Goal: Task Accomplishment & Management: Use online tool/utility

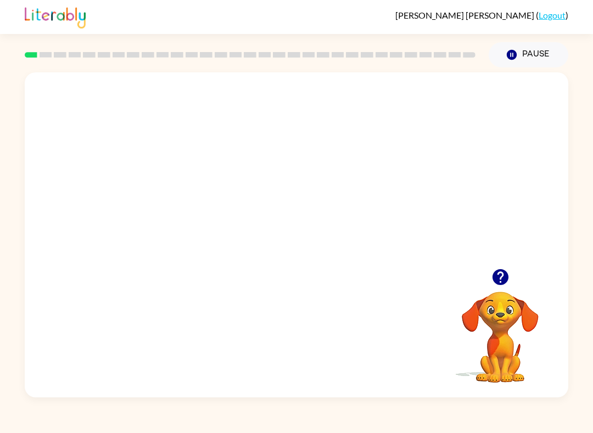
click at [281, 184] on video "Your browser must support playing .mp4 files to use Literably. Please try using…" at bounding box center [296, 170] width 543 height 196
click at [325, 216] on video "Your browser must support playing .mp4 files to use Literably. Please try using…" at bounding box center [296, 170] width 543 height 196
click at [363, 173] on video "Your browser must support playing .mp4 files to use Literably. Please try using…" at bounding box center [296, 170] width 543 height 196
click at [297, 242] on div at bounding box center [296, 241] width 70 height 40
click at [291, 239] on div at bounding box center [296, 241] width 70 height 40
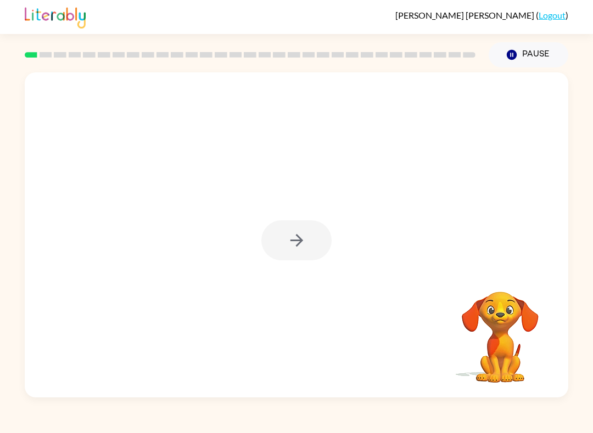
click at [289, 242] on icon "button" at bounding box center [296, 240] width 19 height 19
click at [284, 240] on div at bounding box center [296, 170] width 543 height 196
click at [306, 237] on div at bounding box center [296, 170] width 543 height 196
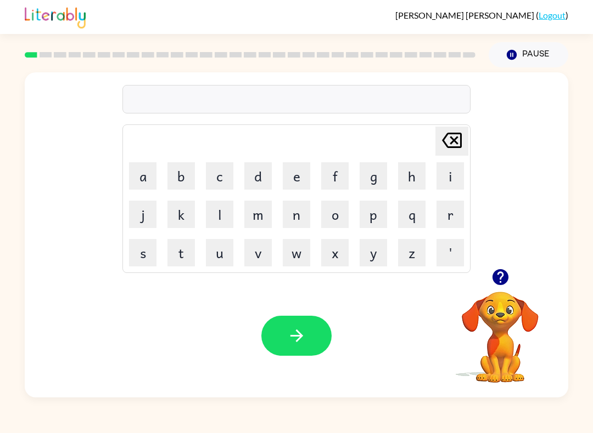
click at [149, 255] on button "s" at bounding box center [142, 252] width 27 height 27
click at [414, 167] on button "h" at bounding box center [411, 175] width 27 height 27
click at [221, 258] on button "u" at bounding box center [219, 252] width 27 height 27
click at [149, 253] on button "s" at bounding box center [142, 252] width 27 height 27
click at [413, 179] on button "h" at bounding box center [411, 175] width 27 height 27
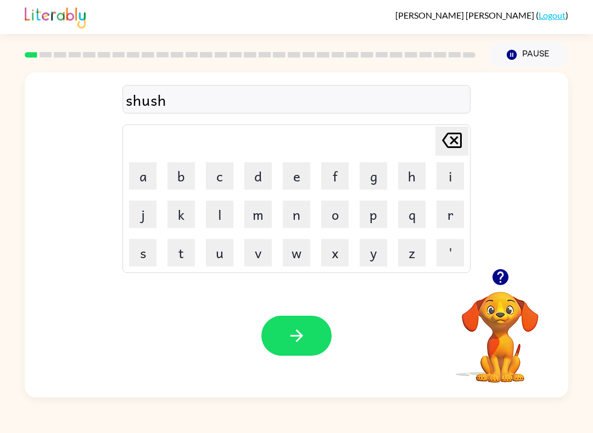
click at [296, 329] on icon "button" at bounding box center [296, 335] width 19 height 19
click at [506, 275] on icon "button" at bounding box center [500, 277] width 16 height 16
click at [153, 174] on button "a" at bounding box center [142, 175] width 27 height 27
click at [343, 202] on button "o" at bounding box center [334, 214] width 27 height 27
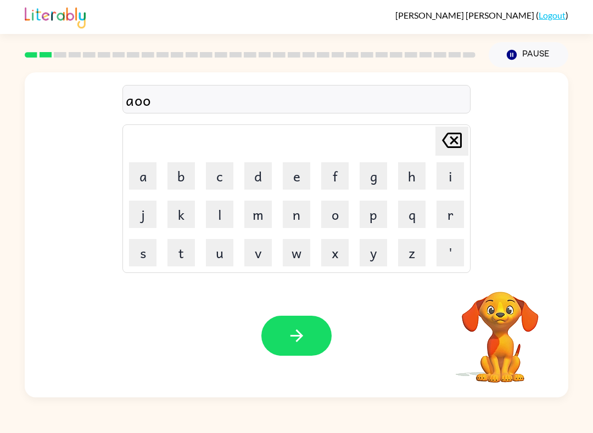
click at [308, 217] on button "n" at bounding box center [296, 214] width 27 height 27
click at [310, 218] on td "n" at bounding box center [296, 214] width 37 height 37
click at [286, 236] on td "w" at bounding box center [296, 252] width 37 height 37
click at [230, 202] on button "l" at bounding box center [219, 214] width 27 height 27
click at [268, 254] on button "v" at bounding box center [257, 252] width 27 height 27
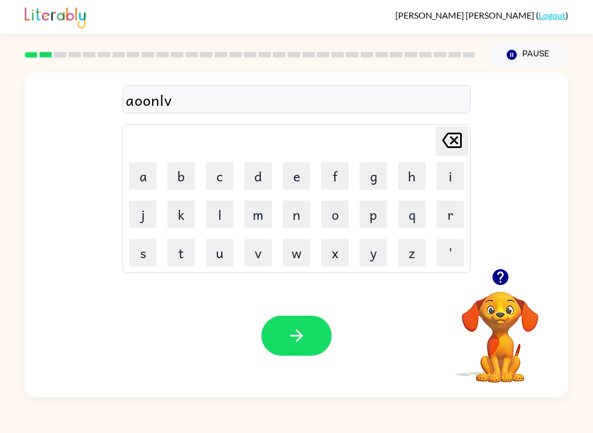
click at [318, 337] on button "button" at bounding box center [296, 336] width 70 height 40
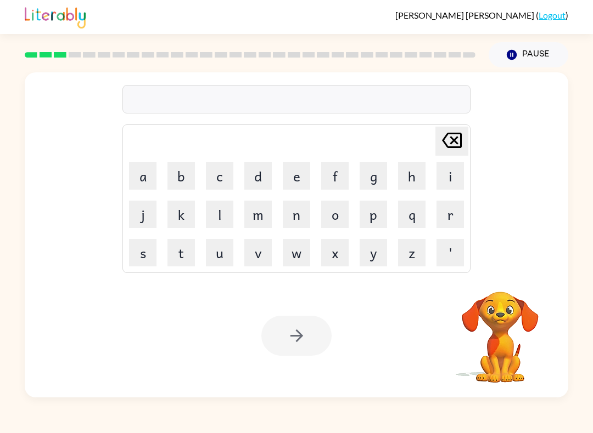
click at [422, 29] on div "[PERSON_NAME] ( Logout )" at bounding box center [296, 17] width 543 height 34
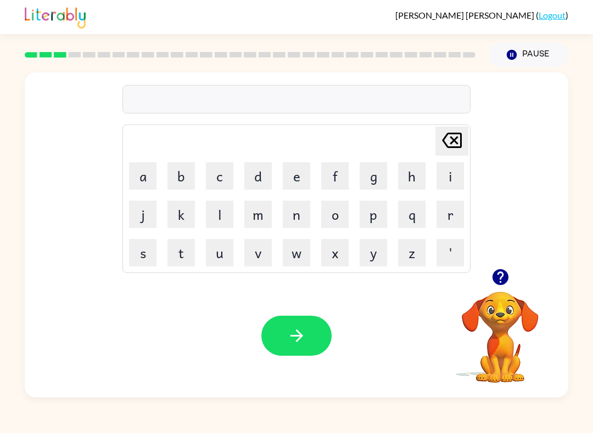
click at [498, 272] on icon "button" at bounding box center [500, 277] width 16 height 16
click at [482, 280] on div at bounding box center [500, 277] width 110 height 28
click at [511, 270] on button "button" at bounding box center [500, 277] width 28 height 28
click at [503, 329] on video "Your browser must support playing .mp4 files to use Literably. Please try using…" at bounding box center [500, 330] width 110 height 110
click at [490, 354] on video "Your browser must support playing .mp4 files to use Literably. Please try using…" at bounding box center [500, 330] width 110 height 110
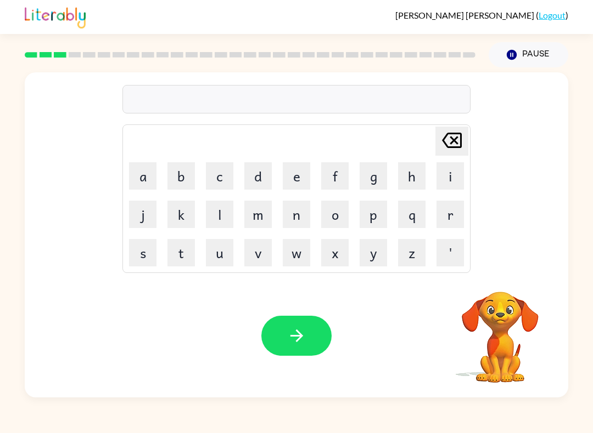
click at [489, 354] on video "Your browser must support playing .mp4 files to use Literably. Please try using…" at bounding box center [500, 330] width 110 height 110
click at [0, 381] on div "[PERSON_NAME] last character input a b c d e f g h i j k l m n o p q r s t u v …" at bounding box center [296, 232] width 593 height 330
click at [498, 328] on video "Your browser must support playing .mp4 files to use Literably. Please try using…" at bounding box center [500, 330] width 110 height 110
click at [337, 316] on div "Your browser must support playing .mp4 files to use Literably. Please try using…" at bounding box center [296, 335] width 543 height 123
click at [268, 343] on button "button" at bounding box center [296, 336] width 70 height 40
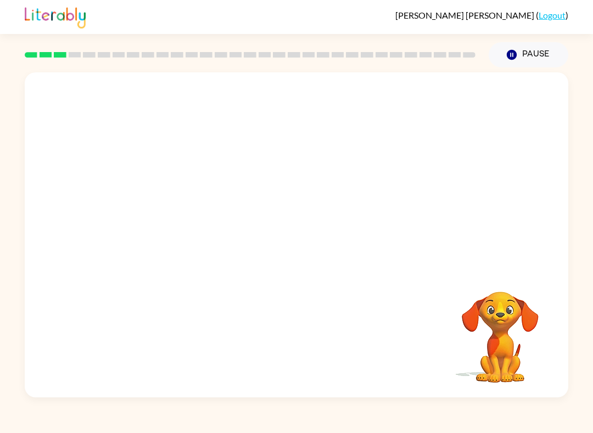
click at [313, 332] on div "Your browser must support playing .mp4 files to use Literably. Please try using…" at bounding box center [296, 234] width 543 height 325
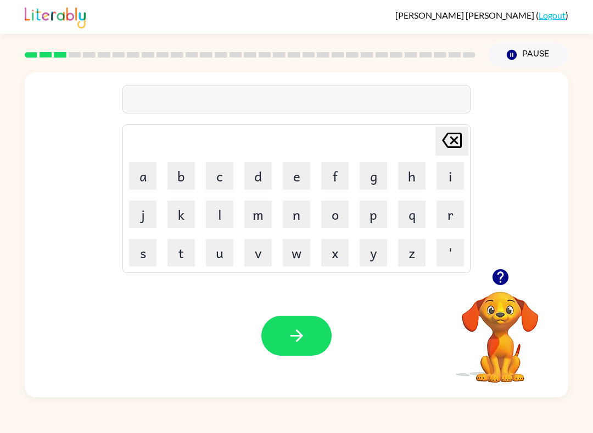
click at [453, 208] on button "r" at bounding box center [449, 214] width 27 height 27
click at [301, 178] on button "e" at bounding box center [296, 175] width 27 height 27
click at [151, 185] on button "a" at bounding box center [142, 175] width 27 height 27
click at [223, 207] on button "l" at bounding box center [219, 214] width 27 height 27
click at [455, 173] on button "i" at bounding box center [449, 175] width 27 height 27
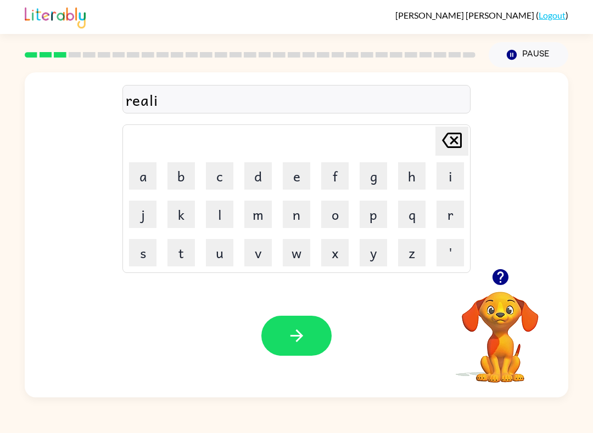
click at [184, 254] on button "t" at bounding box center [180, 252] width 27 height 27
click at [373, 252] on button "y" at bounding box center [372, 252] width 27 height 27
click at [319, 334] on button "button" at bounding box center [296, 336] width 70 height 40
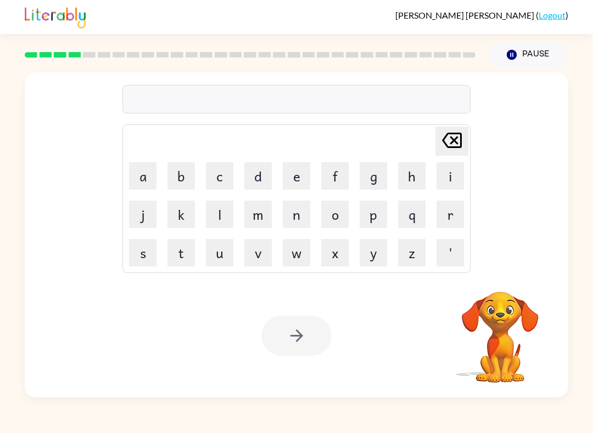
click at [303, 189] on button "e" at bounding box center [296, 175] width 27 height 27
click at [211, 220] on button "l" at bounding box center [219, 214] width 27 height 27
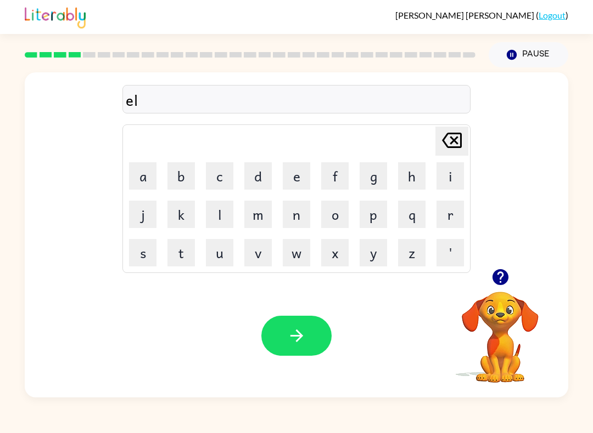
click at [376, 184] on button "g" at bounding box center [372, 175] width 27 height 27
click at [459, 170] on button "i" at bounding box center [449, 175] width 27 height 27
click at [301, 330] on icon "button" at bounding box center [296, 335] width 19 height 19
click at [505, 284] on icon "button" at bounding box center [500, 277] width 16 height 16
click at [224, 257] on button "u" at bounding box center [219, 252] width 27 height 27
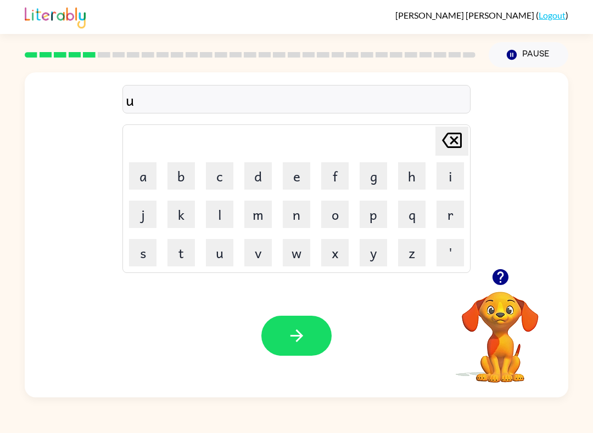
click at [414, 216] on button "q" at bounding box center [411, 214] width 27 height 27
click at [454, 138] on icon "[PERSON_NAME] last character input" at bounding box center [451, 140] width 26 height 26
click at [502, 276] on icon "button" at bounding box center [500, 277] width 19 height 19
click at [505, 278] on icon "button" at bounding box center [500, 277] width 16 height 16
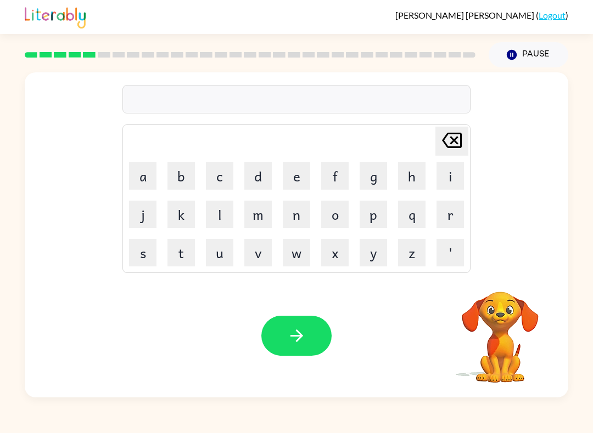
click at [263, 181] on button "d" at bounding box center [257, 175] width 27 height 27
click at [221, 252] on button "u" at bounding box center [219, 252] width 27 height 27
click at [377, 219] on button "p" at bounding box center [372, 214] width 27 height 27
click at [227, 212] on button "l" at bounding box center [219, 214] width 27 height 27
click at [452, 178] on button "i" at bounding box center [449, 175] width 27 height 27
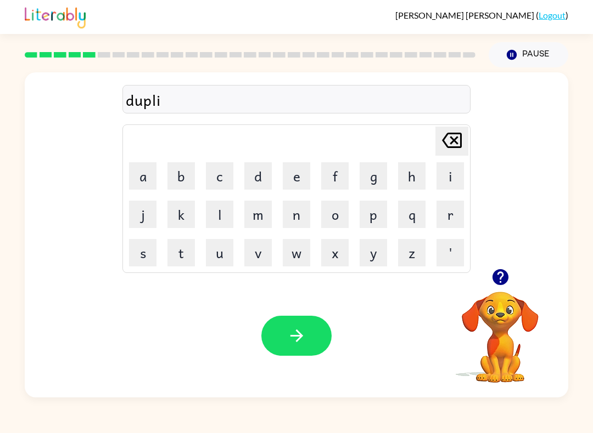
click at [228, 177] on button "c" at bounding box center [219, 175] width 27 height 27
click at [146, 179] on button "a" at bounding box center [142, 175] width 27 height 27
click at [184, 255] on button "t" at bounding box center [180, 252] width 27 height 27
click at [286, 182] on button "e" at bounding box center [296, 175] width 27 height 27
click at [309, 344] on button "button" at bounding box center [296, 336] width 70 height 40
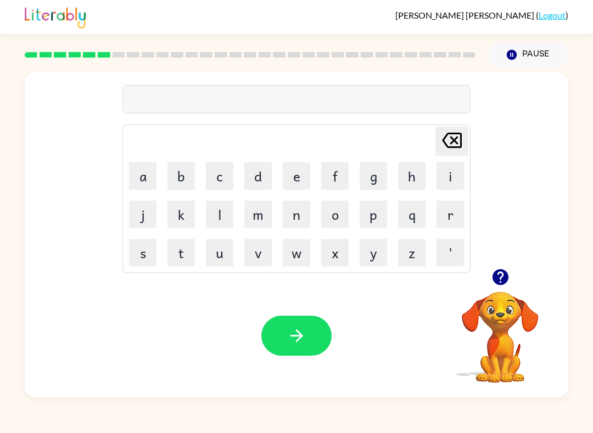
click at [497, 285] on icon "button" at bounding box center [500, 277] width 16 height 16
click at [494, 285] on icon "button" at bounding box center [500, 277] width 19 height 19
click at [256, 259] on button "v" at bounding box center [257, 252] width 27 height 27
click at [137, 176] on button "a" at bounding box center [142, 175] width 27 height 27
click at [221, 179] on button "c" at bounding box center [219, 175] width 27 height 27
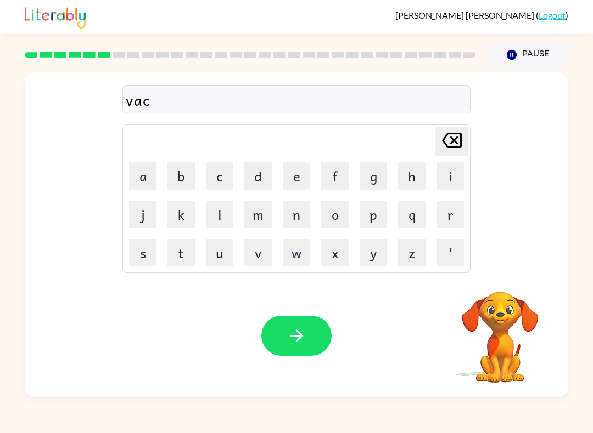
click at [142, 176] on button "a" at bounding box center [142, 175] width 27 height 27
click at [177, 255] on button "t" at bounding box center [180, 252] width 27 height 27
click at [455, 182] on button "i" at bounding box center [449, 175] width 27 height 27
click at [331, 210] on button "o" at bounding box center [334, 214] width 27 height 27
click at [294, 214] on button "n" at bounding box center [296, 214] width 27 height 27
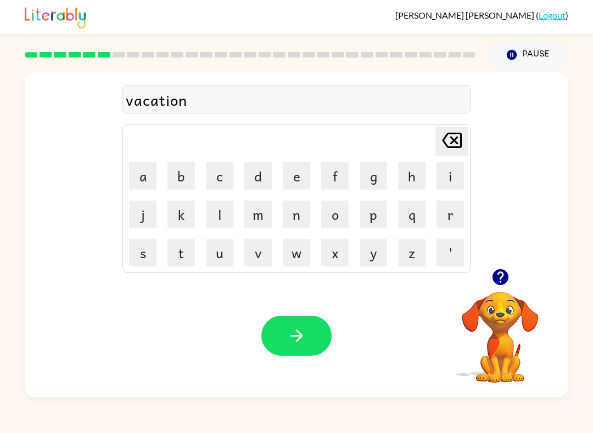
click at [290, 337] on icon "button" at bounding box center [296, 335] width 19 height 19
click at [513, 54] on icon "button" at bounding box center [511, 55] width 10 height 10
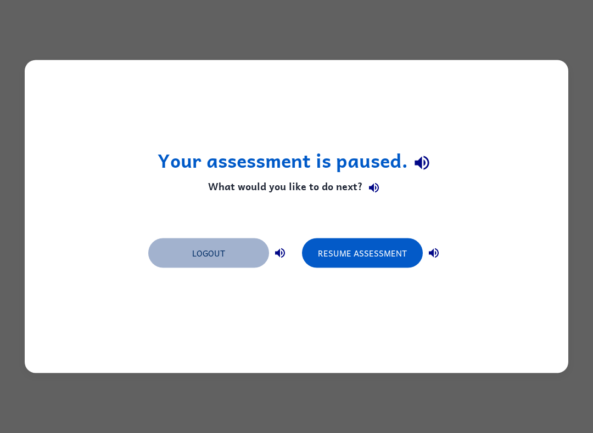
click at [232, 252] on button "Logout" at bounding box center [208, 254] width 121 height 30
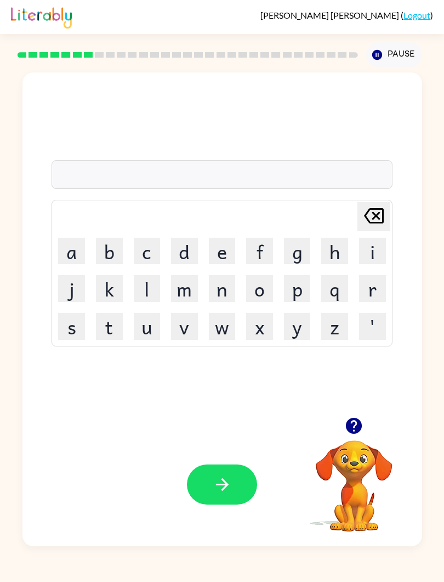
click at [434, 433] on div "Valentina Rodriguez-Perez ( Logout ) Pause Pause Delete Delete last character i…" at bounding box center [222, 291] width 444 height 582
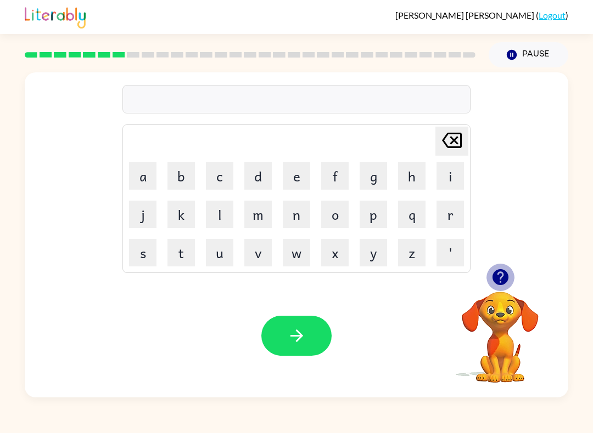
click at [497, 288] on button "button" at bounding box center [500, 277] width 28 height 28
click at [374, 223] on button "p" at bounding box center [372, 214] width 27 height 27
click at [216, 256] on button "u" at bounding box center [219, 252] width 27 height 27
click at [253, 176] on button "d" at bounding box center [257, 175] width 27 height 27
click at [258, 172] on button "d" at bounding box center [257, 175] width 27 height 27
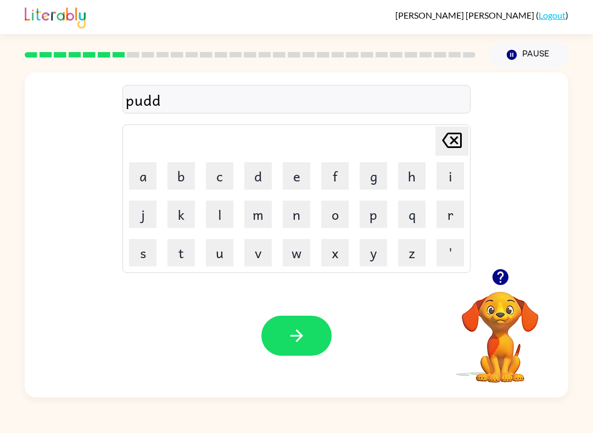
click at [224, 223] on button "l" at bounding box center [219, 214] width 27 height 27
click at [295, 182] on button "e" at bounding box center [296, 175] width 27 height 27
click at [305, 340] on icon "button" at bounding box center [296, 335] width 19 height 19
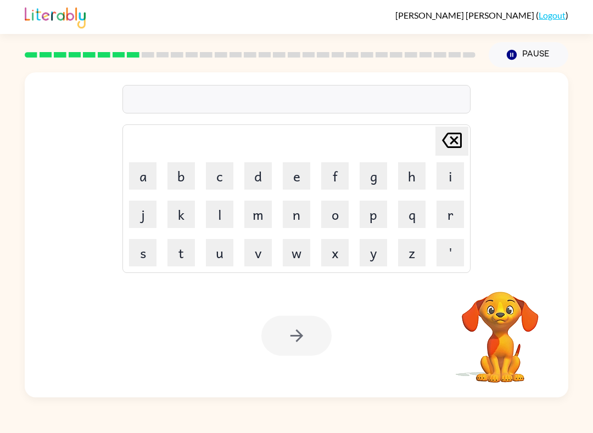
click at [370, 219] on button "p" at bounding box center [372, 214] width 27 height 27
click at [140, 176] on button "a" at bounding box center [142, 175] width 27 height 27
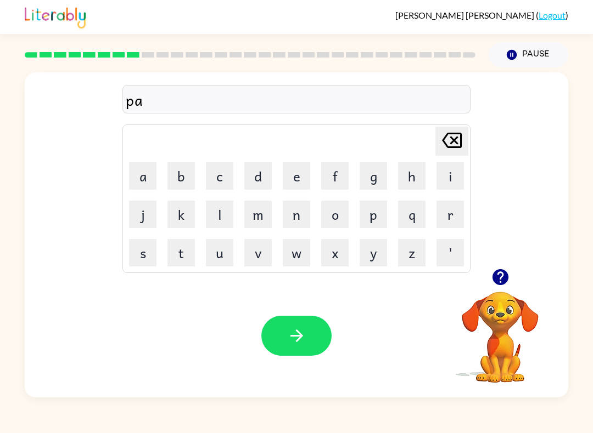
click at [335, 180] on button "f" at bounding box center [334, 175] width 27 height 27
click at [452, 177] on button "i" at bounding box center [449, 175] width 27 height 27
click at [218, 173] on button "c" at bounding box center [219, 175] width 27 height 27
click at [233, 262] on button "u" at bounding box center [219, 252] width 27 height 27
click at [208, 228] on button "l" at bounding box center [219, 214] width 27 height 27
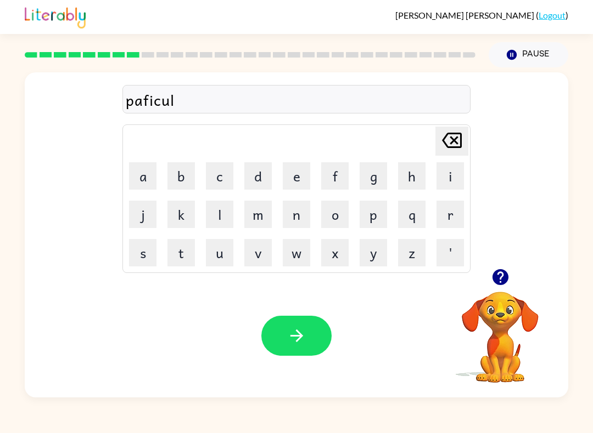
click at [286, 346] on button "button" at bounding box center [296, 336] width 70 height 40
click at [492, 298] on video "Your browser must support playing .mp4 files to use Literably. Please try using…" at bounding box center [500, 330] width 110 height 110
click at [499, 281] on icon "button" at bounding box center [500, 277] width 16 height 16
click at [452, 212] on button "r" at bounding box center [449, 214] width 27 height 27
click at [437, 178] on button "i" at bounding box center [449, 175] width 27 height 27
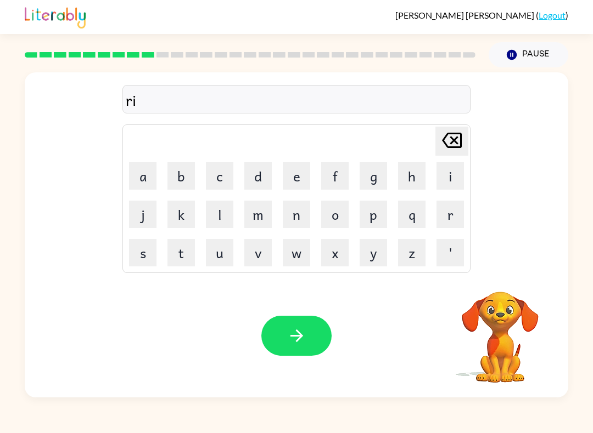
click at [221, 176] on button "c" at bounding box center [219, 175] width 27 height 27
click at [136, 177] on button "a" at bounding box center [142, 175] width 27 height 27
click at [414, 212] on button "q" at bounding box center [411, 214] width 27 height 27
click at [454, 139] on icon "[PERSON_NAME] last character input" at bounding box center [451, 140] width 26 height 26
click at [364, 227] on button "p" at bounding box center [372, 214] width 27 height 27
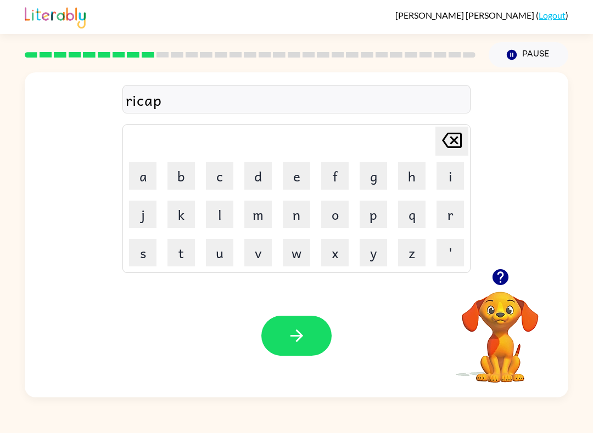
click at [184, 260] on button "t" at bounding box center [180, 252] width 27 height 27
click at [211, 263] on button "u" at bounding box center [219, 252] width 27 height 27
click at [450, 213] on button "r" at bounding box center [449, 214] width 27 height 27
click at [276, 347] on button "button" at bounding box center [296, 336] width 70 height 40
click at [314, 343] on div at bounding box center [296, 336] width 70 height 40
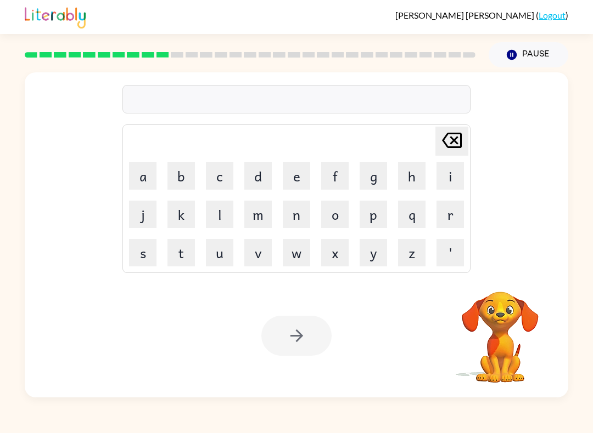
click at [371, 220] on button "p" at bounding box center [372, 214] width 27 height 27
click at [354, 227] on table "Delete Delete last character input a b c d e f g h i j k l m n o p q r s t u v …" at bounding box center [296, 199] width 347 height 148
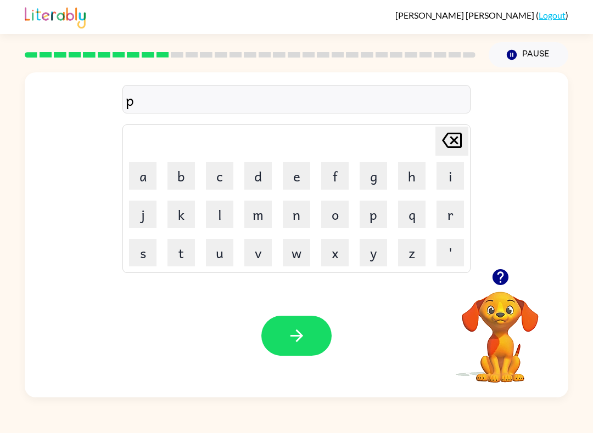
click at [447, 216] on button "r" at bounding box center [449, 214] width 27 height 27
click at [460, 176] on button "i" at bounding box center [449, 175] width 27 height 27
click at [136, 255] on button "s" at bounding box center [142, 252] width 27 height 27
click at [232, 181] on button "c" at bounding box center [219, 175] width 27 height 27
click at [452, 140] on icon "[PERSON_NAME] last character input" at bounding box center [451, 140] width 26 height 26
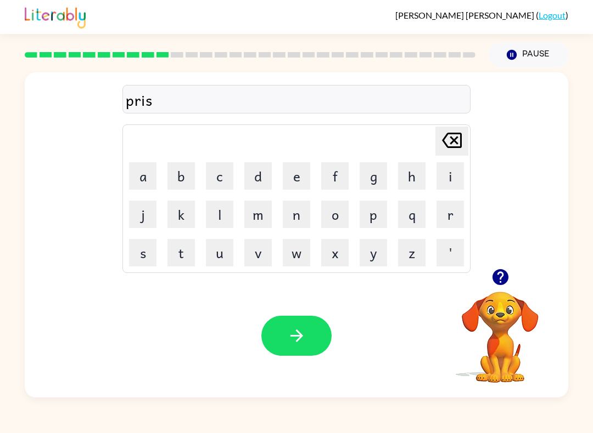
click at [184, 221] on button "k" at bounding box center [180, 214] width 27 height 27
click at [223, 259] on button "u" at bounding box center [219, 252] width 27 height 27
click at [215, 219] on button "l" at bounding box center [219, 214] width 27 height 27
click at [295, 347] on button "button" at bounding box center [296, 336] width 70 height 40
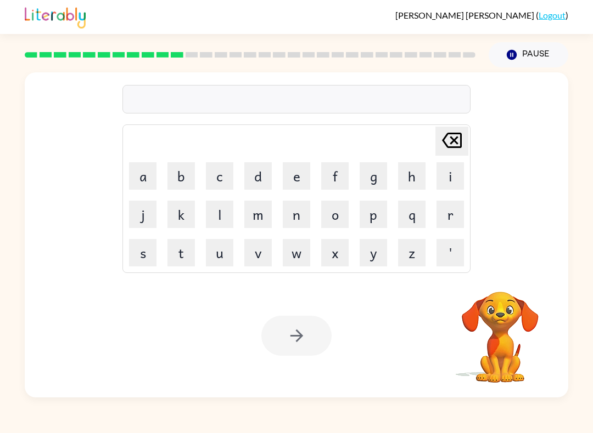
click at [178, 211] on button "k" at bounding box center [180, 214] width 27 height 27
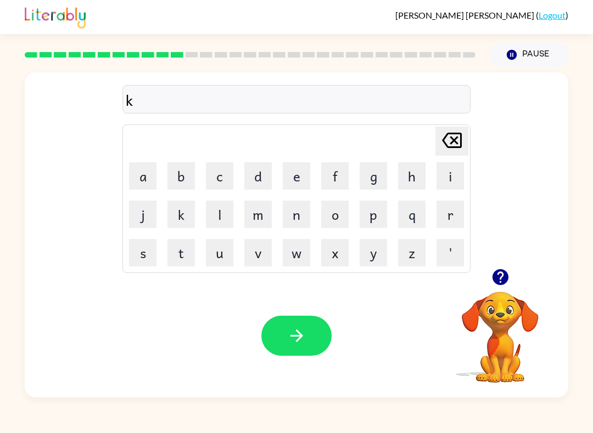
click at [288, 176] on button "e" at bounding box center [296, 175] width 27 height 27
click at [460, 162] on button "i" at bounding box center [449, 175] width 27 height 27
click at [281, 321] on button "button" at bounding box center [296, 336] width 70 height 40
click at [263, 184] on button "d" at bounding box center [257, 175] width 27 height 27
click at [437, 177] on button "i" at bounding box center [449, 175] width 27 height 27
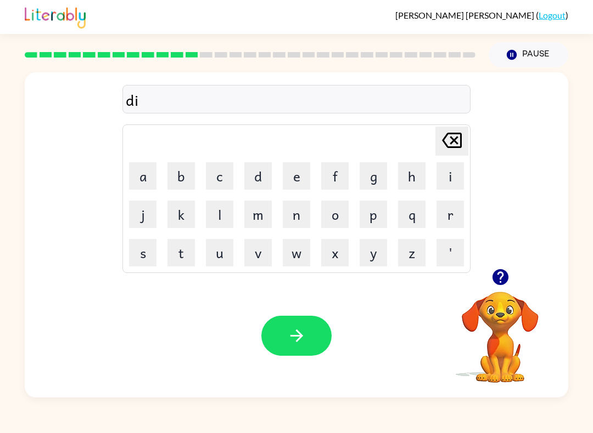
click at [191, 264] on button "t" at bounding box center [180, 252] width 27 height 27
click at [144, 181] on button "a" at bounding box center [142, 175] width 27 height 27
click at [182, 257] on button "t" at bounding box center [180, 252] width 27 height 27
click at [140, 179] on button "a" at bounding box center [142, 175] width 27 height 27
click at [298, 355] on button "button" at bounding box center [296, 336] width 70 height 40
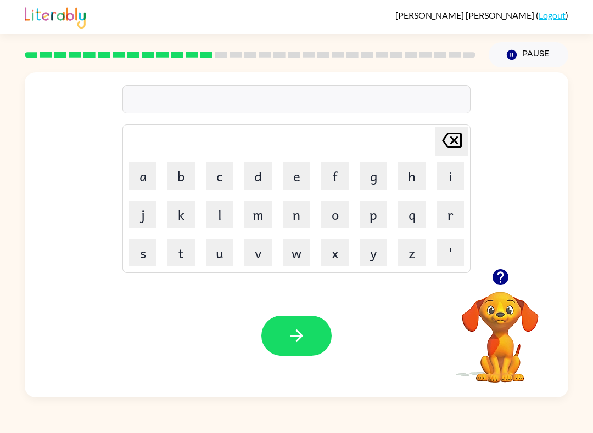
click at [381, 215] on button "p" at bounding box center [372, 214] width 27 height 27
click at [141, 174] on button "a" at bounding box center [142, 175] width 27 height 27
click at [379, 257] on button "y" at bounding box center [372, 252] width 27 height 27
click at [494, 277] on icon "button" at bounding box center [500, 277] width 16 height 16
click at [257, 223] on button "m" at bounding box center [257, 214] width 27 height 27
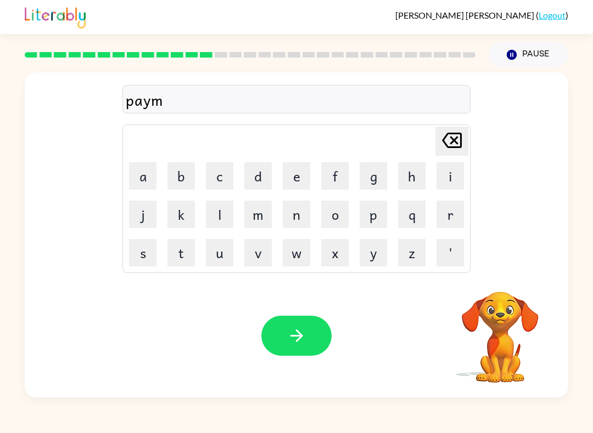
click at [294, 181] on button "e" at bounding box center [296, 175] width 27 height 27
click at [272, 360] on div "Your browser must support playing .mp4 files to use Literably. Please try using…" at bounding box center [296, 335] width 543 height 123
click at [294, 339] on icon "button" at bounding box center [296, 335] width 19 height 19
click at [508, 285] on icon "button" at bounding box center [500, 277] width 19 height 19
click at [250, 227] on button "m" at bounding box center [257, 214] width 27 height 27
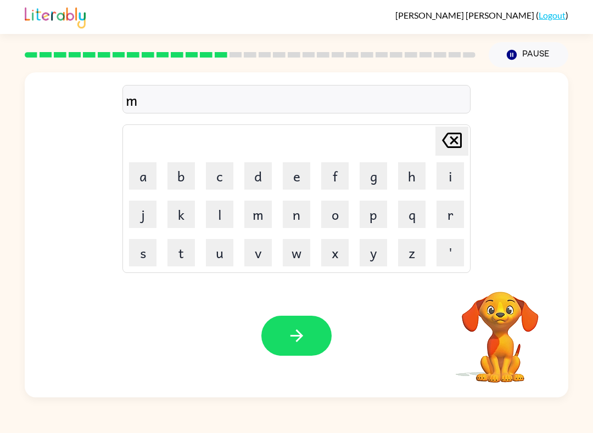
click at [144, 179] on button "a" at bounding box center [142, 175] width 27 height 27
click at [365, 255] on button "y" at bounding box center [372, 252] width 27 height 27
click at [337, 212] on button "o" at bounding box center [334, 214] width 27 height 27
click at [492, 274] on icon "button" at bounding box center [500, 277] width 19 height 19
click at [443, 210] on button "r" at bounding box center [449, 214] width 27 height 27
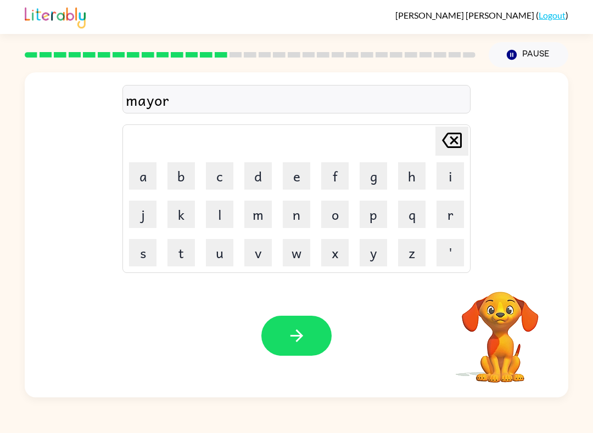
click at [296, 335] on icon "button" at bounding box center [296, 335] width 19 height 19
click at [493, 276] on icon "button" at bounding box center [500, 277] width 16 height 16
click at [146, 261] on button "s" at bounding box center [142, 252] width 27 height 27
click at [376, 218] on button "p" at bounding box center [372, 214] width 27 height 27
click at [142, 171] on button "a" at bounding box center [142, 175] width 27 height 27
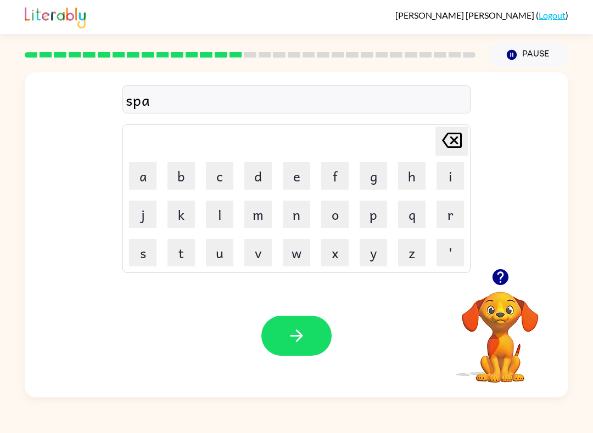
click at [311, 334] on button "button" at bounding box center [296, 336] width 70 height 40
click at [515, 317] on video "Your browser must support playing .mp4 files to use Literably. Please try using…" at bounding box center [500, 330] width 110 height 110
click at [495, 278] on icon "button" at bounding box center [500, 277] width 16 height 16
click at [379, 218] on button "p" at bounding box center [372, 214] width 27 height 27
click at [149, 166] on button "a" at bounding box center [142, 175] width 27 height 27
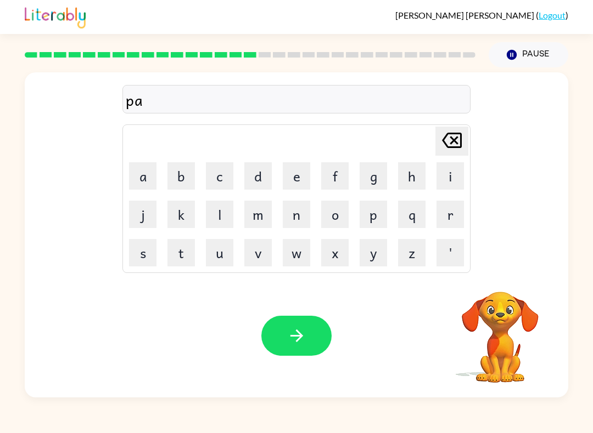
click at [224, 223] on button "l" at bounding box center [219, 214] width 27 height 27
click at [283, 322] on button "button" at bounding box center [296, 336] width 70 height 40
click at [261, 203] on button "m" at bounding box center [257, 214] width 27 height 27
click at [218, 265] on button "u" at bounding box center [219, 252] width 27 height 27
click at [256, 176] on button "d" at bounding box center [257, 175] width 27 height 27
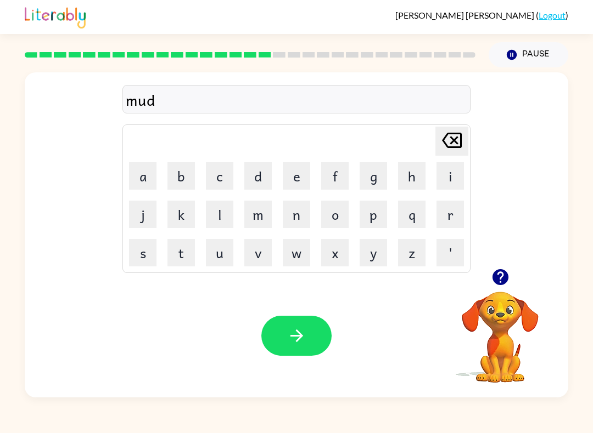
click at [294, 336] on icon "button" at bounding box center [296, 336] width 13 height 13
click at [437, 179] on button "i" at bounding box center [449, 175] width 27 height 27
click at [297, 209] on button "n" at bounding box center [296, 214] width 27 height 27
click at [300, 337] on icon "button" at bounding box center [296, 335] width 19 height 19
click at [297, 253] on button "w" at bounding box center [296, 252] width 27 height 27
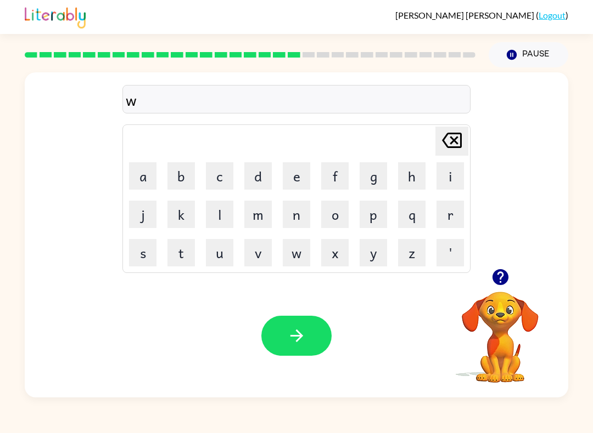
click at [140, 178] on button "a" at bounding box center [142, 175] width 27 height 27
click at [151, 251] on button "s" at bounding box center [142, 252] width 27 height 27
click at [317, 341] on button "button" at bounding box center [296, 336] width 70 height 40
click at [339, 221] on button "o" at bounding box center [334, 214] width 27 height 27
click at [220, 250] on button "u" at bounding box center [219, 252] width 27 height 27
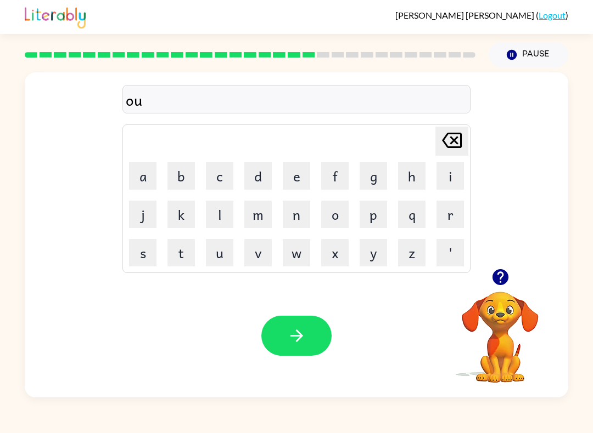
click at [297, 337] on icon "button" at bounding box center [296, 335] width 19 height 19
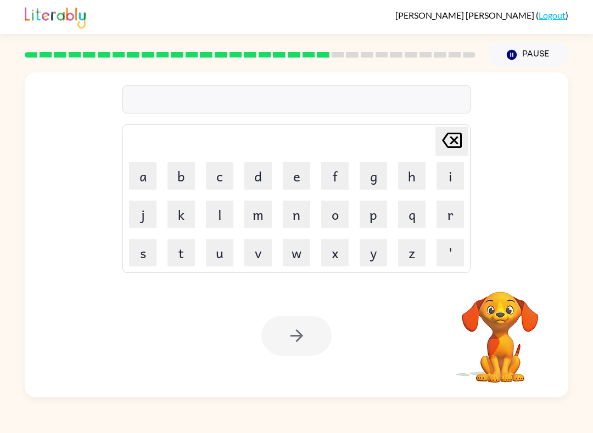
click at [363, 188] on button "g" at bounding box center [372, 175] width 27 height 27
click at [347, 201] on button "o" at bounding box center [334, 214] width 27 height 27
click at [334, 209] on button "o" at bounding box center [334, 214] width 27 height 27
click at [449, 155] on div "[PERSON_NAME] last character input" at bounding box center [451, 141] width 26 height 28
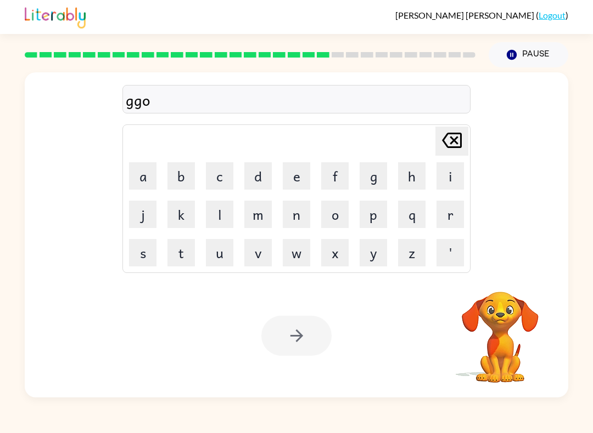
click at [459, 141] on icon "[PERSON_NAME] last character input" at bounding box center [451, 140] width 26 height 26
click at [459, 140] on icon "[PERSON_NAME] last character input" at bounding box center [451, 140] width 26 height 26
click at [460, 132] on icon "[PERSON_NAME] last character input" at bounding box center [451, 140] width 26 height 26
click at [460, 131] on icon "[PERSON_NAME] last character input" at bounding box center [451, 140] width 26 height 26
click at [497, 290] on video "Your browser must support playing .mp4 files to use Literably. Please try using…" at bounding box center [500, 330] width 110 height 110
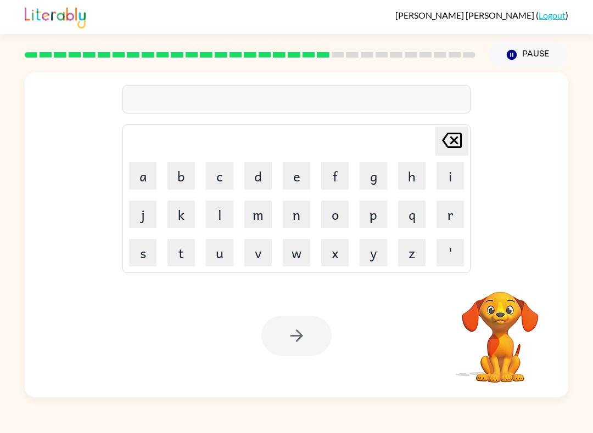
click at [497, 290] on video "Your browser must support playing .mp4 files to use Literably. Please try using…" at bounding box center [500, 330] width 110 height 110
click at [508, 289] on video "Your browser must support playing .mp4 files to use Literably. Please try using…" at bounding box center [500, 330] width 110 height 110
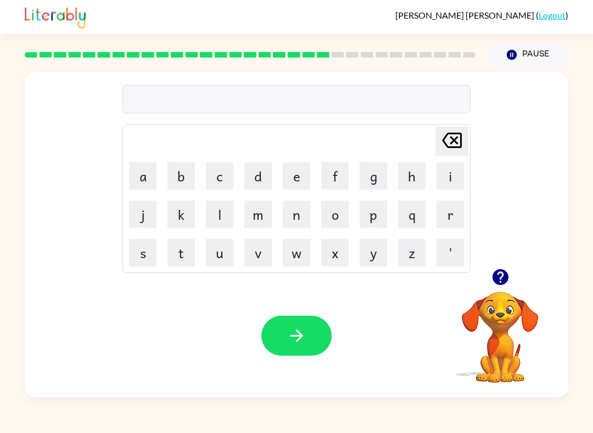
click at [453, 172] on button "i" at bounding box center [449, 175] width 27 height 27
click at [301, 341] on icon "button" at bounding box center [296, 335] width 19 height 19
click at [498, 277] on icon "button" at bounding box center [500, 277] width 16 height 16
click at [445, 189] on button "i" at bounding box center [449, 175] width 27 height 27
click at [449, 140] on icon "[PERSON_NAME] last character input" at bounding box center [451, 140] width 26 height 26
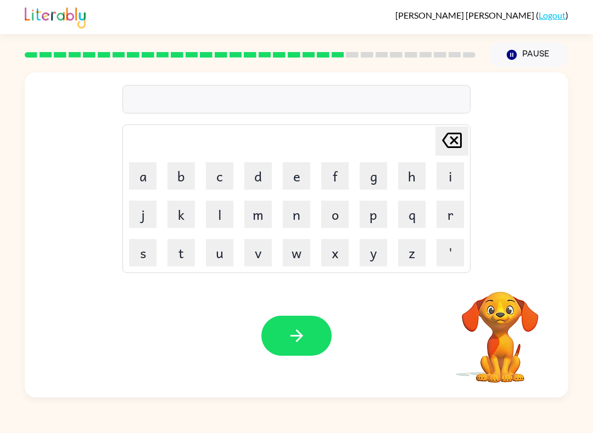
click at [147, 256] on button "s" at bounding box center [142, 252] width 27 height 27
click at [297, 206] on button "n" at bounding box center [296, 214] width 27 height 27
click at [336, 214] on button "o" at bounding box center [334, 214] width 27 height 27
click at [291, 247] on button "w" at bounding box center [296, 252] width 27 height 27
click at [304, 331] on icon "button" at bounding box center [296, 335] width 19 height 19
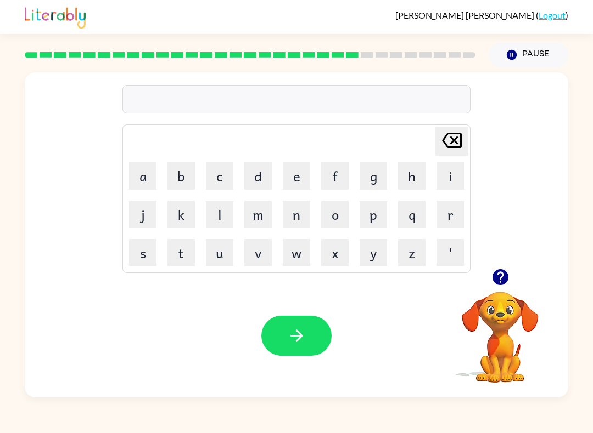
click at [298, 181] on button "e" at bounding box center [296, 175] width 27 height 27
click at [148, 252] on button "s" at bounding box center [142, 252] width 27 height 27
click at [143, 177] on button "a" at bounding box center [142, 175] width 27 height 27
click at [142, 177] on button "a" at bounding box center [142, 175] width 27 height 27
click at [456, 146] on icon "[PERSON_NAME] last character input" at bounding box center [451, 140] width 26 height 26
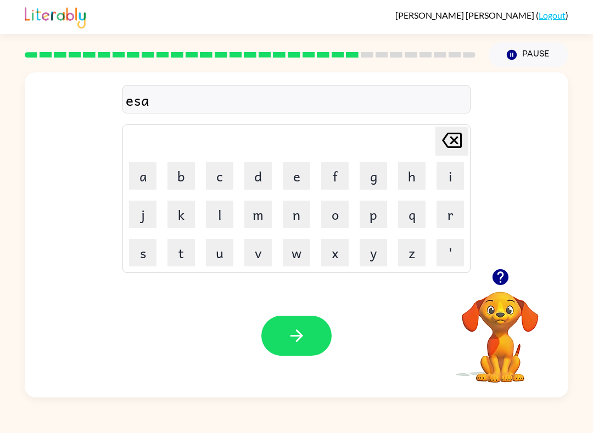
click at [442, 153] on icon "[PERSON_NAME] last character input" at bounding box center [451, 140] width 26 height 26
click at [138, 255] on button "s" at bounding box center [142, 252] width 27 height 27
click at [145, 182] on button "a" at bounding box center [142, 175] width 27 height 27
click at [370, 249] on button "y" at bounding box center [372, 252] width 27 height 27
click at [288, 340] on icon "button" at bounding box center [296, 335] width 19 height 19
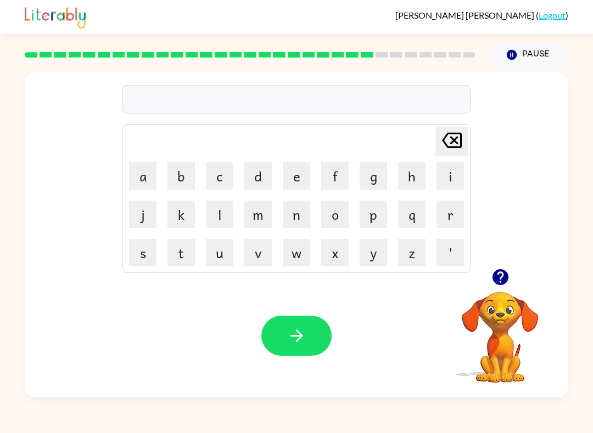
click at [531, 278] on div at bounding box center [500, 277] width 110 height 28
click at [498, 285] on icon "button" at bounding box center [500, 277] width 16 height 16
click at [495, 277] on video "Your browser must support playing .mp4 files to use Literably. Please try using…" at bounding box center [500, 330] width 110 height 110
click at [493, 290] on button "button" at bounding box center [500, 277] width 28 height 28
click at [499, 295] on video "Your browser must support playing .mp4 files to use Literably. Please try using…" at bounding box center [500, 330] width 110 height 110
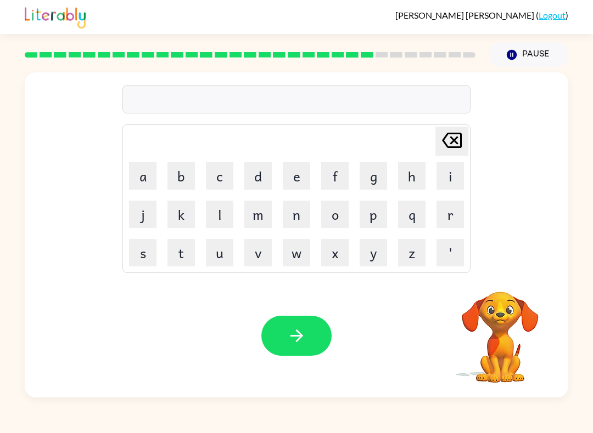
click at [133, 177] on button "a" at bounding box center [142, 175] width 27 height 27
click at [515, 270] on div at bounding box center [500, 277] width 110 height 28
click at [492, 285] on icon "button" at bounding box center [500, 277] width 19 height 19
click at [452, 218] on button "r" at bounding box center [449, 214] width 27 height 27
click at [291, 327] on icon "button" at bounding box center [296, 335] width 19 height 19
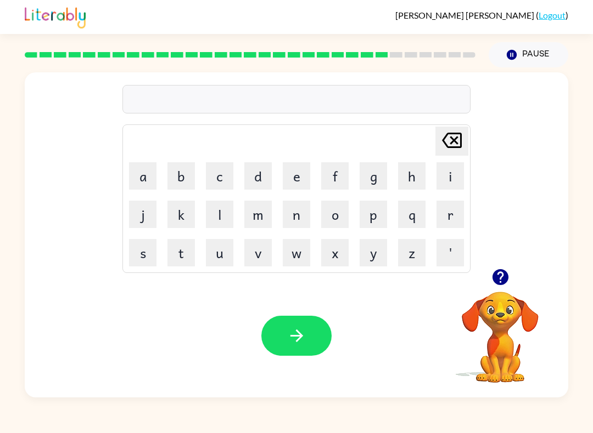
click at [502, 273] on icon "button" at bounding box center [500, 277] width 16 height 16
click at [183, 218] on button "k" at bounding box center [180, 214] width 27 height 27
click at [440, 182] on button "i" at bounding box center [449, 175] width 27 height 27
click at [291, 178] on button "e" at bounding box center [296, 175] width 27 height 27
click at [296, 219] on button "n" at bounding box center [296, 214] width 27 height 27
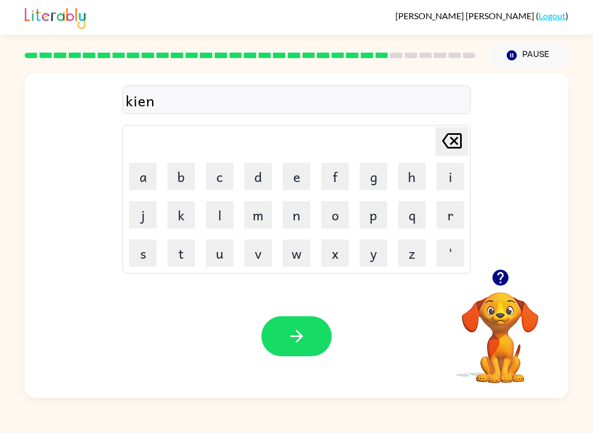
click at [294, 335] on icon "button" at bounding box center [296, 335] width 19 height 19
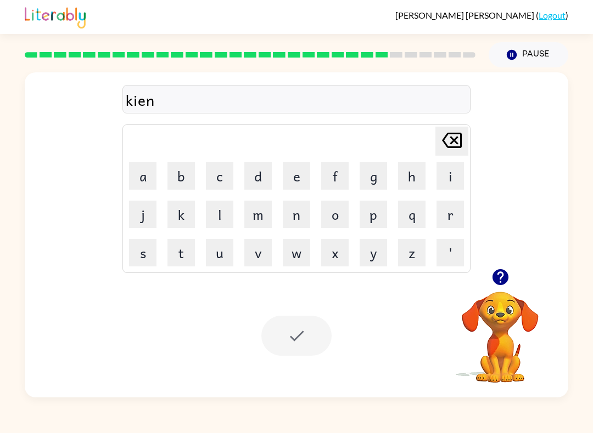
click at [493, 276] on icon "button" at bounding box center [500, 277] width 16 height 16
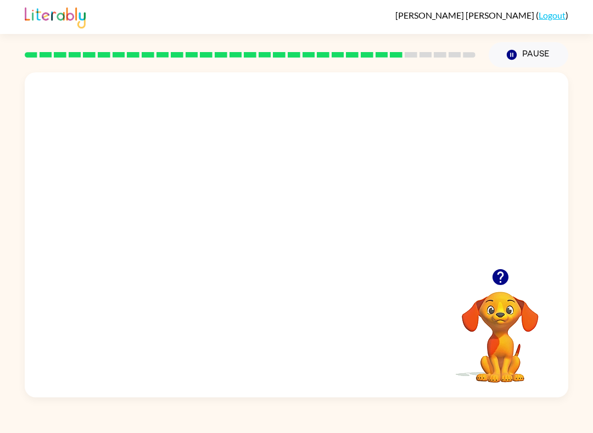
click at [502, 283] on icon "button" at bounding box center [500, 277] width 16 height 16
click at [282, 260] on div at bounding box center [296, 241] width 70 height 40
click at [504, 306] on video "Your browser must support playing .mp4 files to use Literably. Please try using…" at bounding box center [500, 330] width 110 height 110
click at [503, 306] on video "Your browser must support playing .mp4 files to use Literably. Please try using…" at bounding box center [500, 330] width 110 height 110
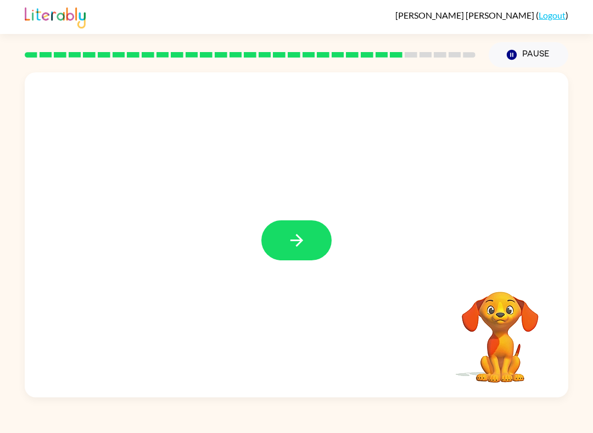
click at [311, 247] on button "button" at bounding box center [296, 241] width 70 height 40
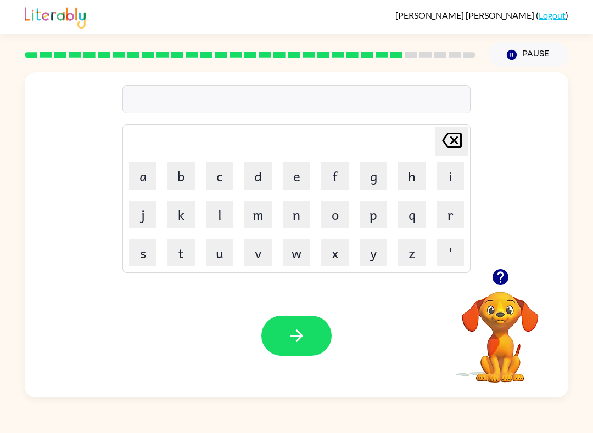
click at [220, 259] on button "u" at bounding box center [219, 252] width 27 height 27
click at [268, 221] on button "m" at bounding box center [257, 214] width 27 height 27
click at [298, 220] on button "n" at bounding box center [296, 214] width 27 height 27
click at [288, 345] on icon "button" at bounding box center [296, 335] width 19 height 19
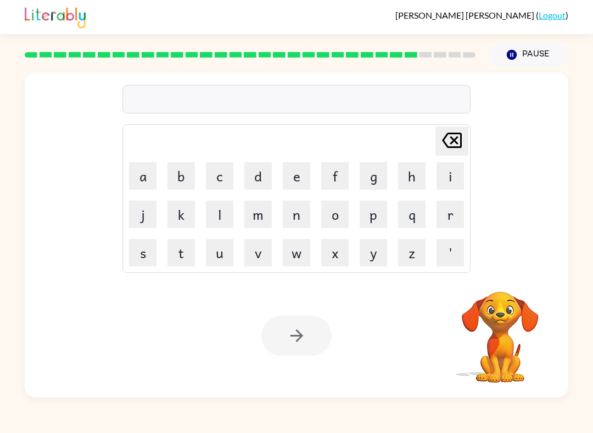
click at [330, 178] on button "f" at bounding box center [334, 175] width 27 height 27
click at [443, 145] on icon "[PERSON_NAME] last character input" at bounding box center [451, 140] width 26 height 26
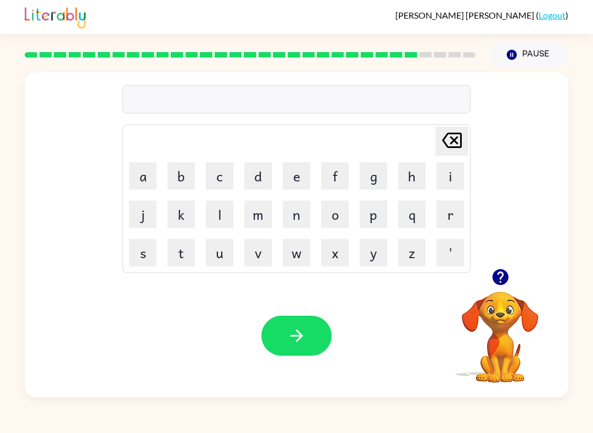
click at [143, 262] on button "s" at bounding box center [142, 252] width 27 height 27
click at [213, 217] on button "l" at bounding box center [219, 214] width 27 height 27
click at [439, 174] on button "i" at bounding box center [449, 175] width 27 height 27
click at [185, 254] on button "t" at bounding box center [180, 252] width 27 height 27
click at [301, 345] on icon "button" at bounding box center [296, 335] width 19 height 19
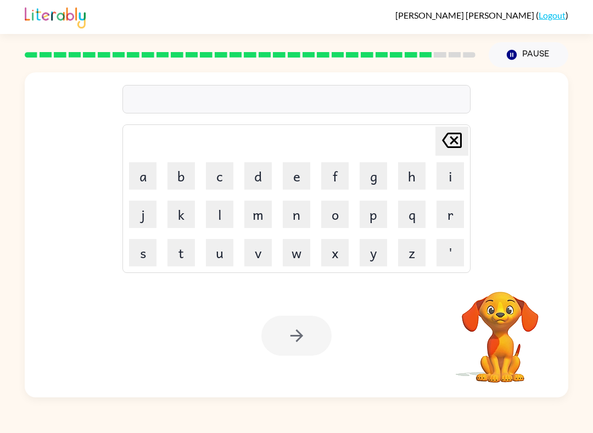
click at [209, 217] on button "l" at bounding box center [219, 214] width 27 height 27
click at [334, 211] on button "o" at bounding box center [334, 214] width 27 height 27
click at [262, 252] on button "v" at bounding box center [257, 252] width 27 height 27
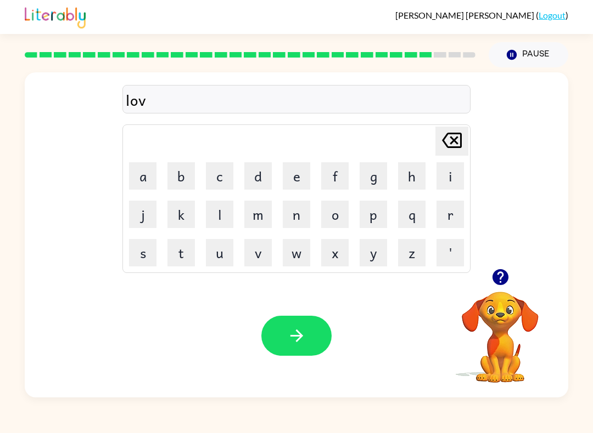
click at [506, 288] on button "button" at bounding box center [500, 277] width 28 height 28
click at [285, 173] on button "e" at bounding box center [296, 175] width 27 height 27
click at [309, 332] on button "button" at bounding box center [296, 336] width 70 height 40
click at [512, 279] on button "button" at bounding box center [500, 277] width 28 height 28
click at [501, 277] on icon "button" at bounding box center [500, 277] width 19 height 19
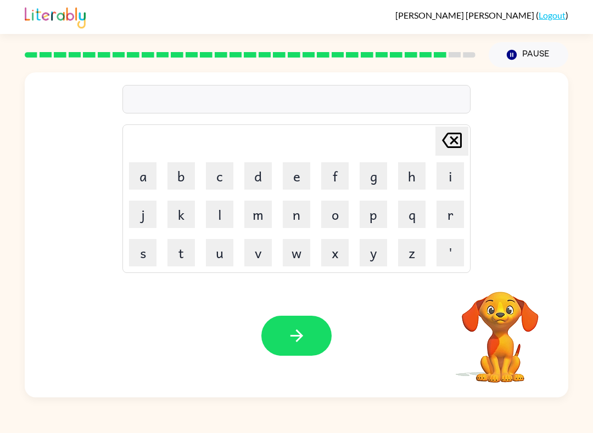
click at [182, 255] on button "t" at bounding box center [180, 252] width 27 height 27
click at [403, 178] on button "h" at bounding box center [411, 175] width 27 height 27
click at [288, 182] on button "e" at bounding box center [296, 175] width 27 height 27
click at [292, 342] on icon "button" at bounding box center [296, 335] width 19 height 19
click at [293, 188] on button "e" at bounding box center [296, 175] width 27 height 27
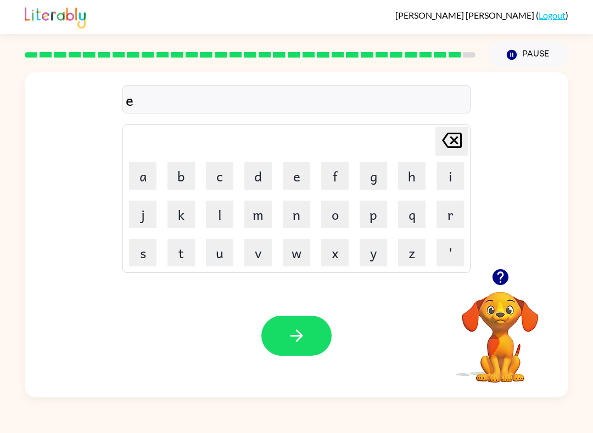
click at [578, 429] on div "Valentina Rodriguez-Perez ( Logout ) Pause Pause e Delete Delete last character…" at bounding box center [296, 216] width 593 height 433
click at [216, 173] on button "c" at bounding box center [219, 175] width 27 height 27
click at [368, 391] on div "Your browser must support playing .mp4 files to use Literably. Please try using…" at bounding box center [296, 335] width 543 height 123
click at [306, 350] on button "button" at bounding box center [296, 336] width 70 height 40
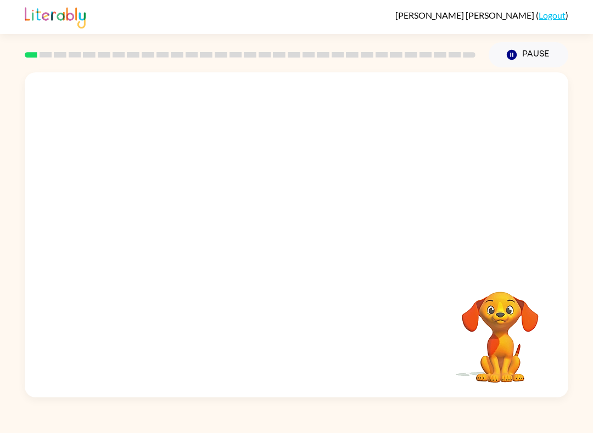
click at [170, 214] on video "Your browser must support playing .mp4 files to use Literably. Please try using…" at bounding box center [296, 170] width 543 height 196
click at [160, 227] on video "Your browser must support playing .mp4 files to use Literably. Please try using…" at bounding box center [296, 170] width 543 height 196
click at [173, 217] on video "Your browser must support playing .mp4 files to use Literably. Please try using…" at bounding box center [296, 170] width 543 height 196
click at [168, 232] on video "Your browser must support playing .mp4 files to use Literably. Please try using…" at bounding box center [296, 170] width 543 height 196
click at [170, 218] on video "Your browser must support playing .mp4 files to use Literably. Please try using…" at bounding box center [296, 170] width 543 height 196
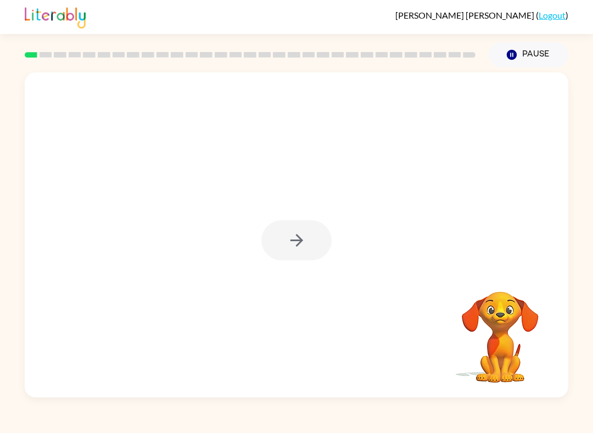
click at [283, 242] on div at bounding box center [296, 241] width 70 height 40
click at [297, 238] on div at bounding box center [296, 241] width 70 height 40
click at [310, 234] on div at bounding box center [296, 241] width 70 height 40
click at [308, 244] on div at bounding box center [296, 241] width 70 height 40
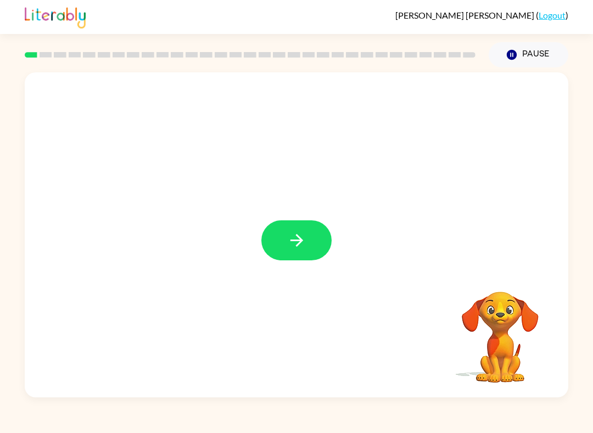
click at [304, 251] on button "button" at bounding box center [296, 241] width 70 height 40
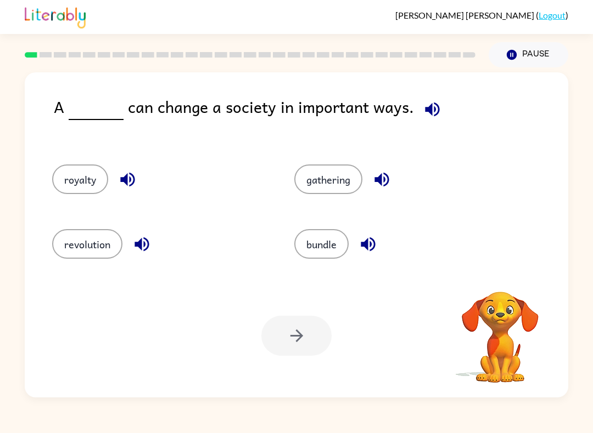
click at [285, 280] on div "Your browser must support playing .mp4 files to use Literably. Please try using…" at bounding box center [296, 335] width 543 height 123
click at [273, 283] on div "Your browser must support playing .mp4 files to use Literably. Please try using…" at bounding box center [296, 335] width 543 height 123
click at [280, 277] on div "Your browser must support playing .mp4 files to use Literably. Please try using…" at bounding box center [296, 335] width 543 height 123
click at [279, 272] on div "bundle" at bounding box center [394, 240] width 242 height 65
click at [276, 274] on div "A can change a society in important ways. royalty gathering revolution bundle Y…" at bounding box center [296, 234] width 543 height 325
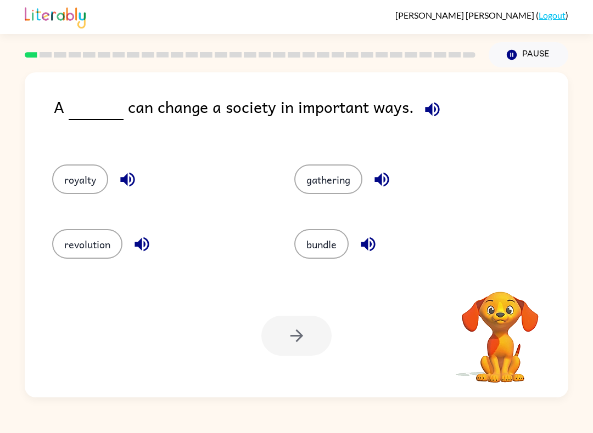
click at [292, 256] on div "bundle" at bounding box center [394, 240] width 242 height 65
click at [94, 245] on button "revolution" at bounding box center [87, 244] width 70 height 30
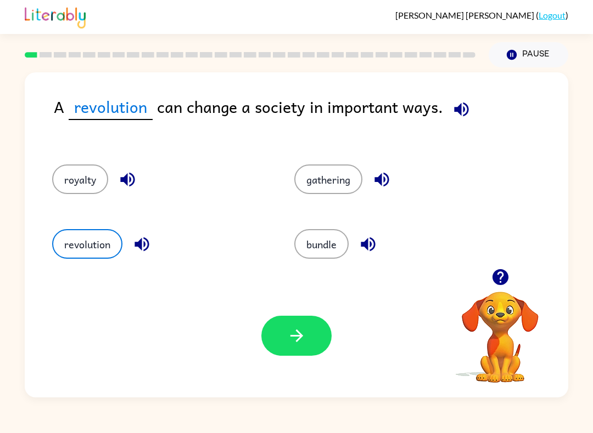
click at [301, 332] on icon "button" at bounding box center [296, 335] width 19 height 19
click at [301, 331] on div at bounding box center [296, 336] width 70 height 40
click at [309, 340] on div at bounding box center [296, 336] width 70 height 40
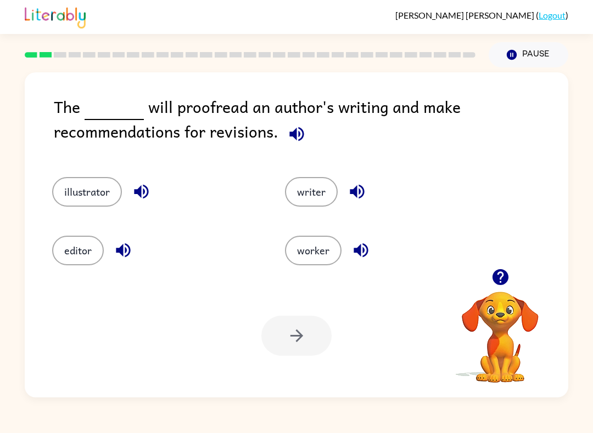
click at [66, 191] on button "illustrator" at bounding box center [87, 192] width 70 height 30
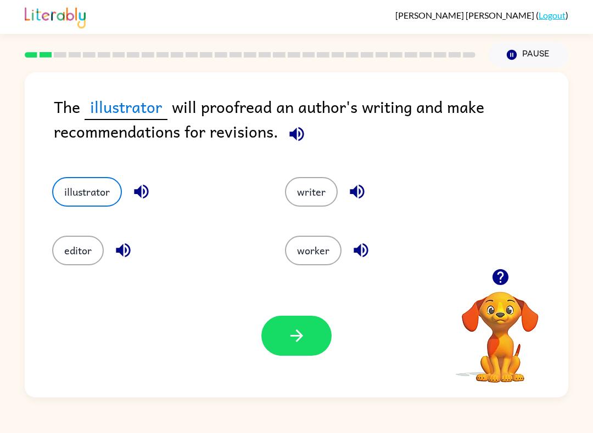
click at [313, 199] on button "writer" at bounding box center [311, 192] width 53 height 30
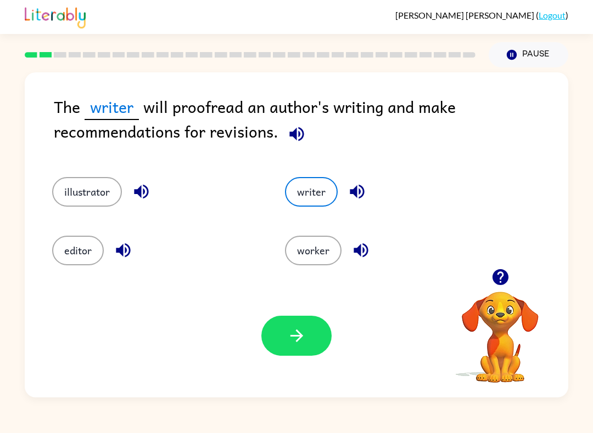
click at [317, 257] on button "worker" at bounding box center [313, 251] width 57 height 30
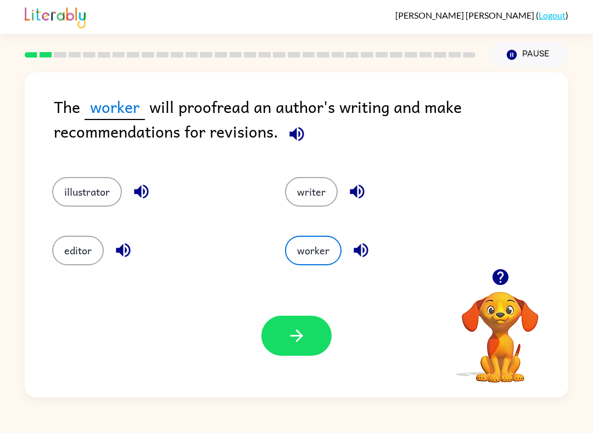
click at [72, 257] on button "editor" at bounding box center [78, 251] width 52 height 30
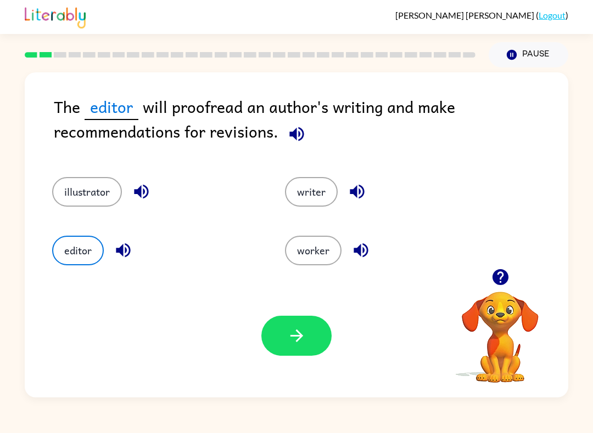
click at [304, 346] on icon "button" at bounding box center [296, 335] width 19 height 19
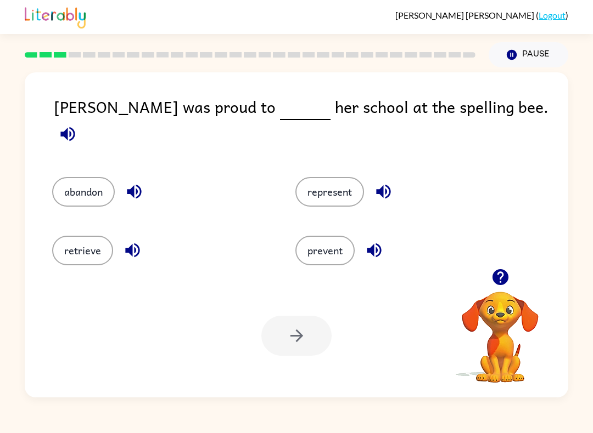
click at [334, 177] on button "represent" at bounding box center [329, 192] width 69 height 30
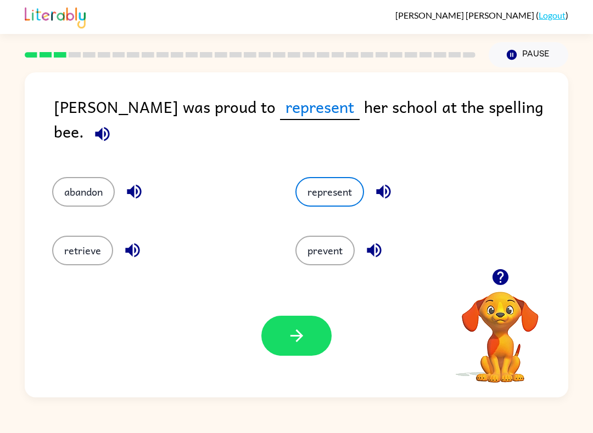
click at [294, 346] on icon "button" at bounding box center [296, 335] width 19 height 19
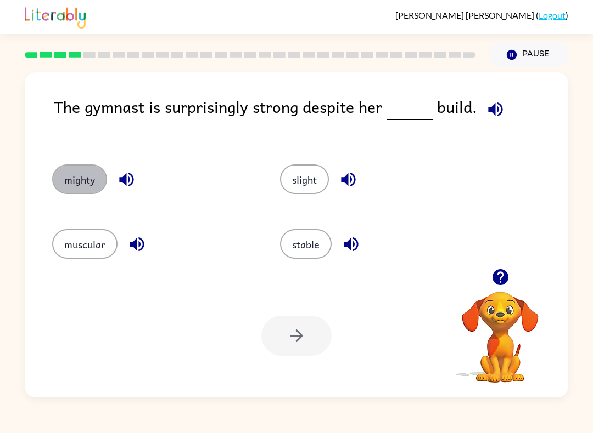
click at [67, 189] on button "mighty" at bounding box center [79, 180] width 55 height 30
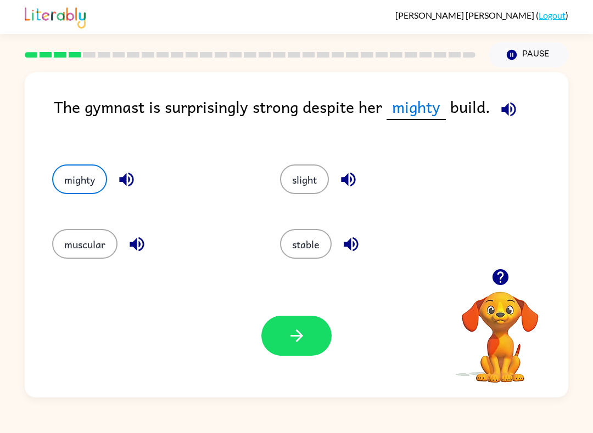
click at [313, 239] on button "stable" at bounding box center [306, 244] width 52 height 30
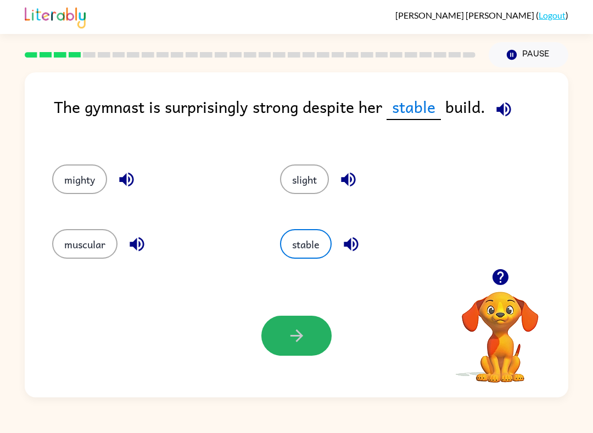
click at [279, 330] on button "button" at bounding box center [296, 336] width 70 height 40
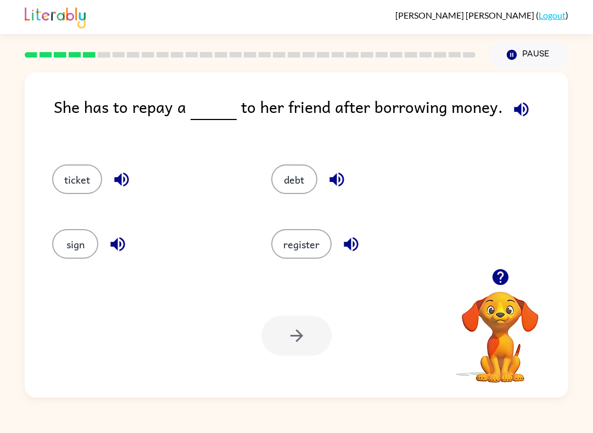
click at [70, 172] on button "ticket" at bounding box center [77, 180] width 50 height 30
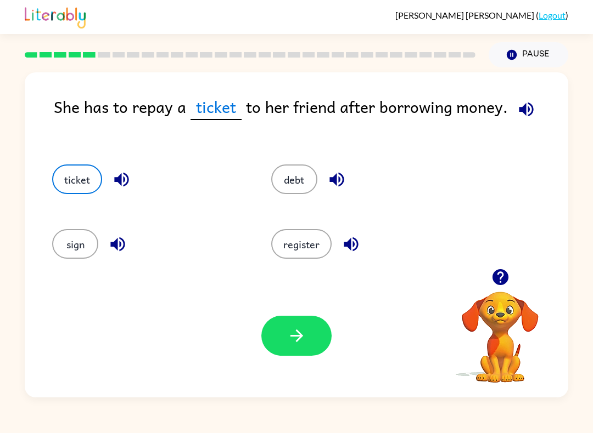
click at [302, 177] on button "debt" at bounding box center [294, 180] width 46 height 30
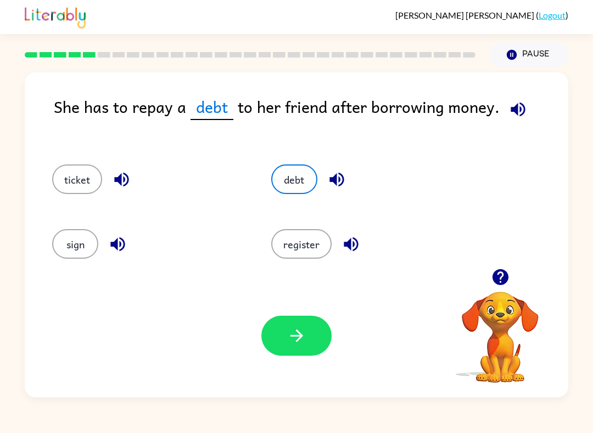
click at [309, 344] on button "button" at bounding box center [296, 336] width 70 height 40
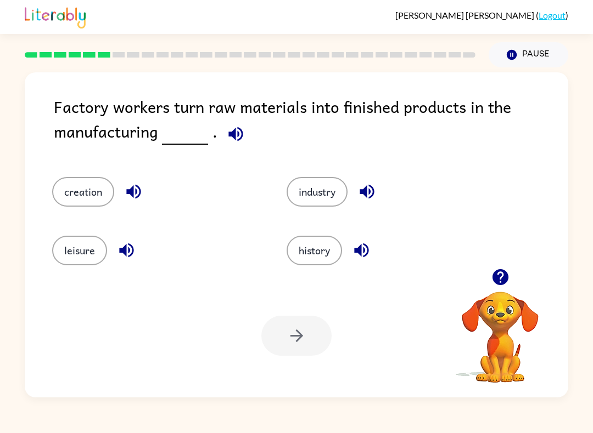
click at [92, 198] on button "creation" at bounding box center [83, 192] width 62 height 30
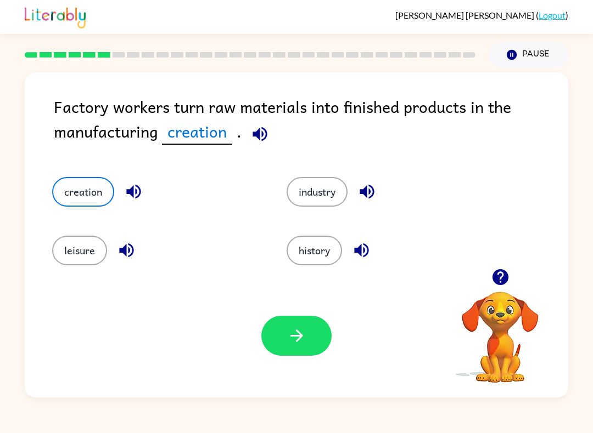
click at [269, 361] on div "Your browser must support playing .mp4 files to use Literably. Please try using…" at bounding box center [296, 335] width 543 height 123
click at [290, 341] on icon "button" at bounding box center [296, 335] width 19 height 19
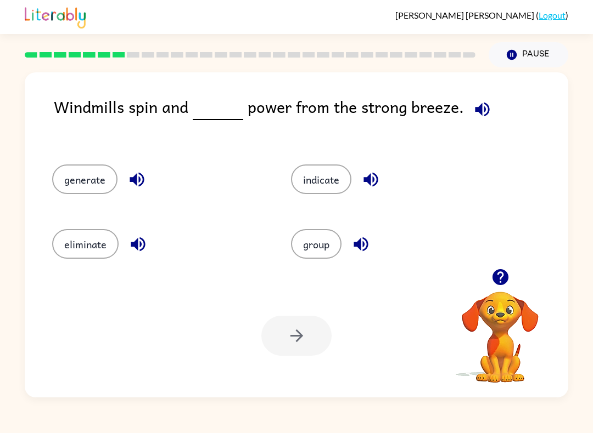
click at [5, 317] on div "Windmills spin and power from the strong breeze. generate indicate eliminate gr…" at bounding box center [296, 232] width 593 height 330
click at [106, 162] on div "generate" at bounding box center [150, 176] width 239 height 65
click at [84, 179] on button "generate" at bounding box center [84, 180] width 65 height 30
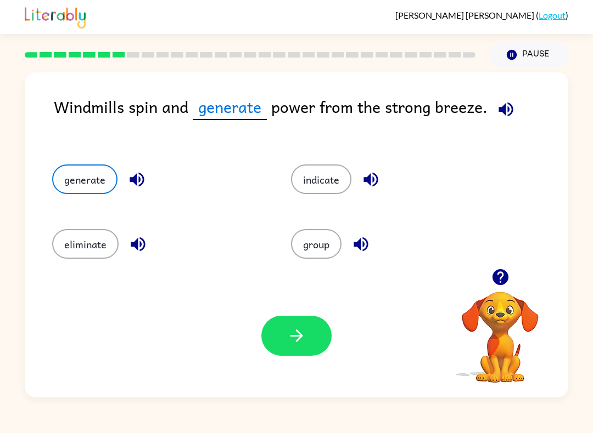
click at [303, 345] on icon "button" at bounding box center [296, 335] width 19 height 19
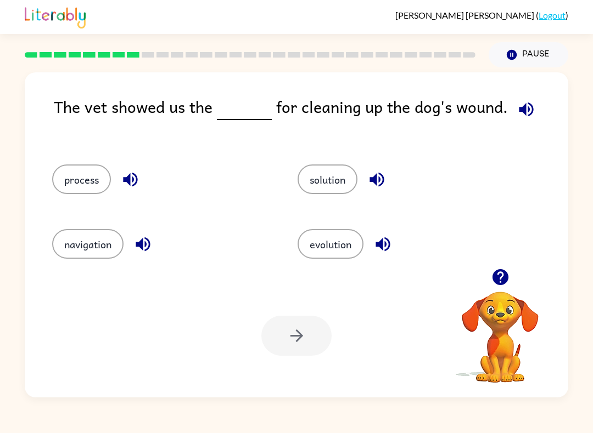
click at [66, 183] on button "process" at bounding box center [81, 180] width 59 height 30
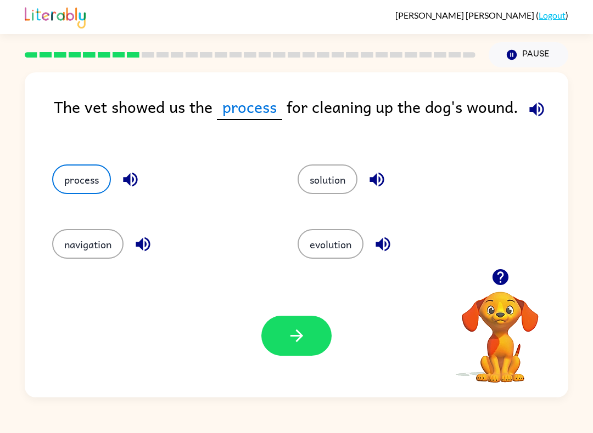
click at [299, 341] on icon "button" at bounding box center [296, 335] width 19 height 19
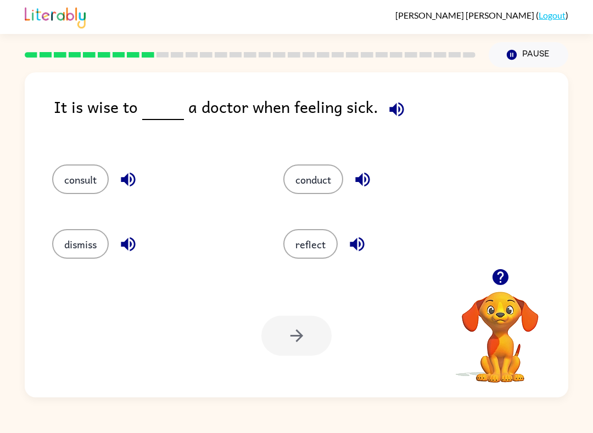
click at [61, 184] on button "consult" at bounding box center [80, 180] width 57 height 30
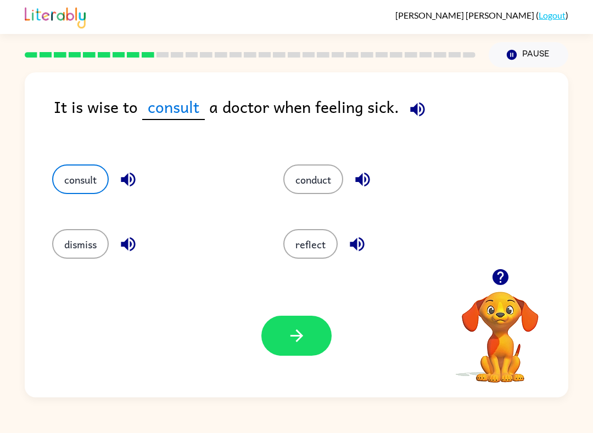
click at [302, 348] on button "button" at bounding box center [296, 336] width 70 height 40
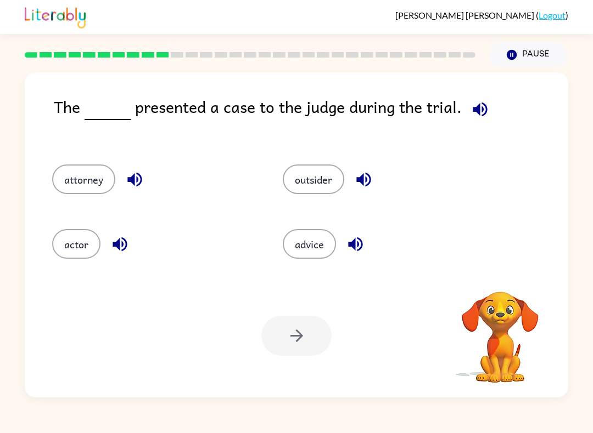
click at [44, 17] on img at bounding box center [55, 16] width 61 height 24
